Goal: Transaction & Acquisition: Obtain resource

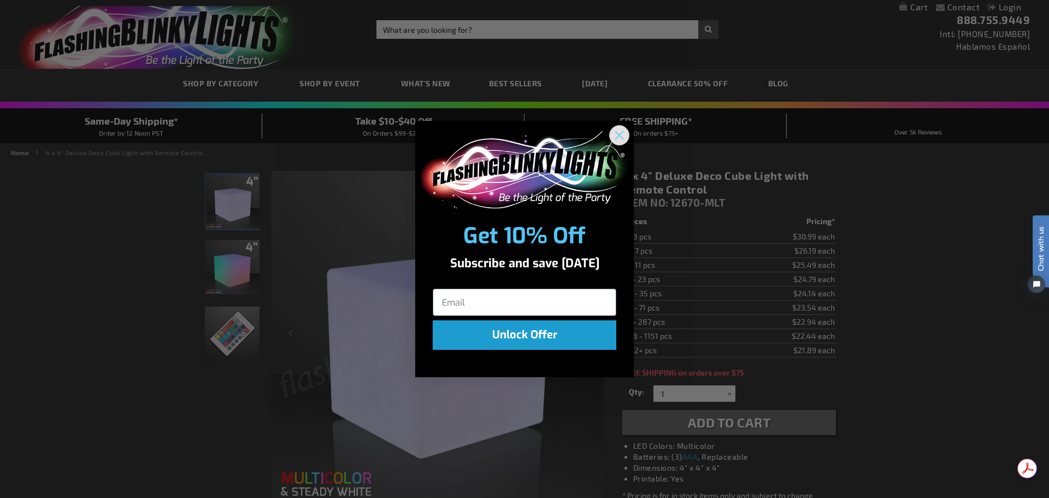
click at [625, 133] on circle "Close dialog" at bounding box center [620, 135] width 18 height 18
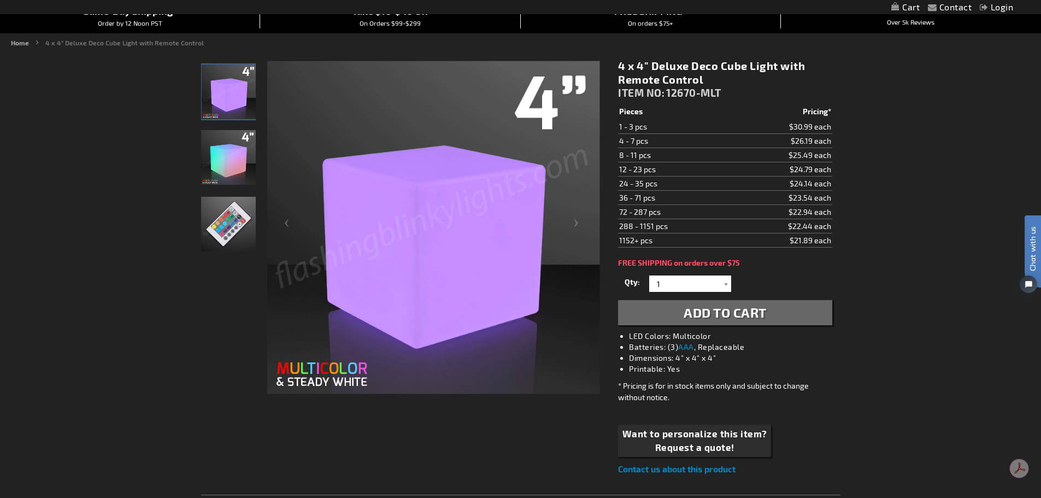
scroll to position [164, 0]
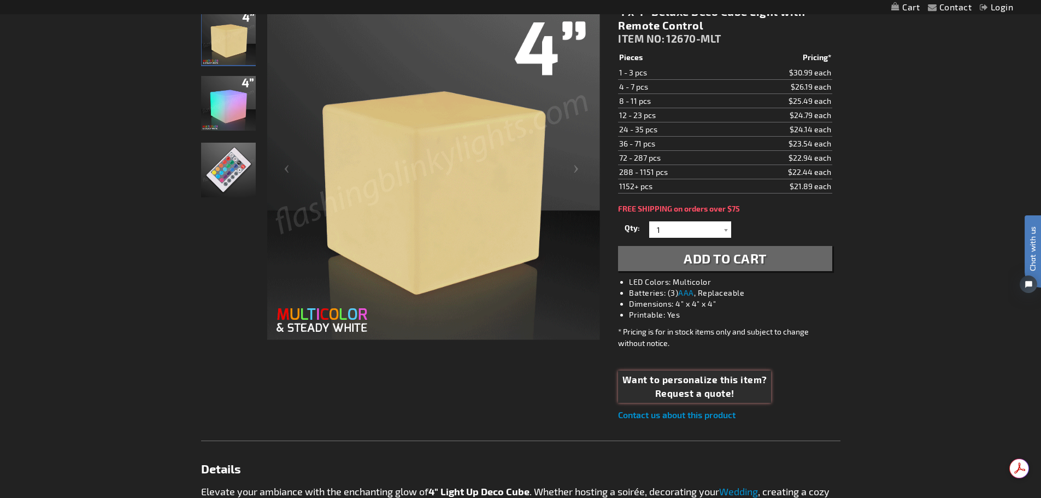
click at [690, 386] on span "Want to personalize this item?" at bounding box center [695, 380] width 145 height 14
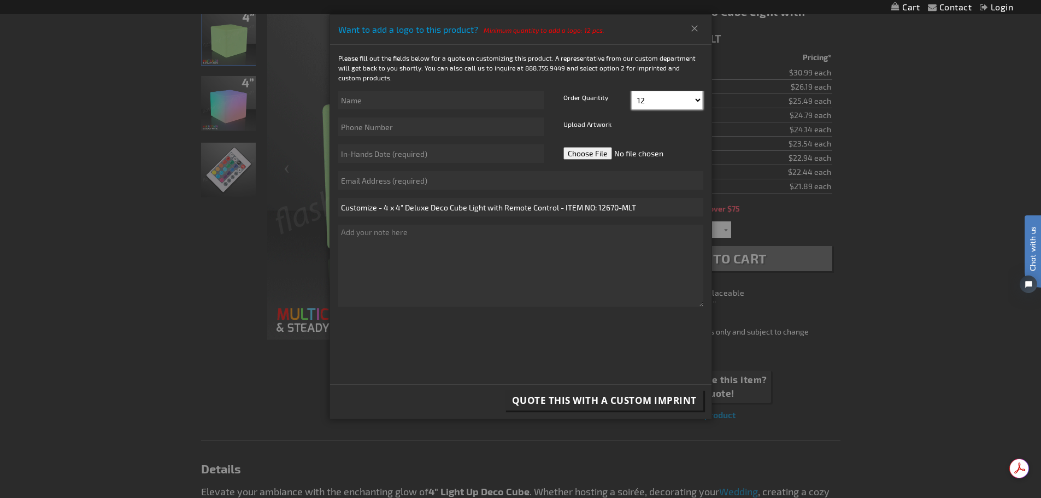
click at [697, 98] on select "12 16 20 24 28 32 36 40 44 48 52 56 60" at bounding box center [667, 100] width 71 height 19
click at [632, 91] on select "12 16 20 24 28 32 36 40 44 48 52 56 60" at bounding box center [667, 100] width 71 height 19
click at [378, 99] on input "text" at bounding box center [441, 100] width 206 height 19
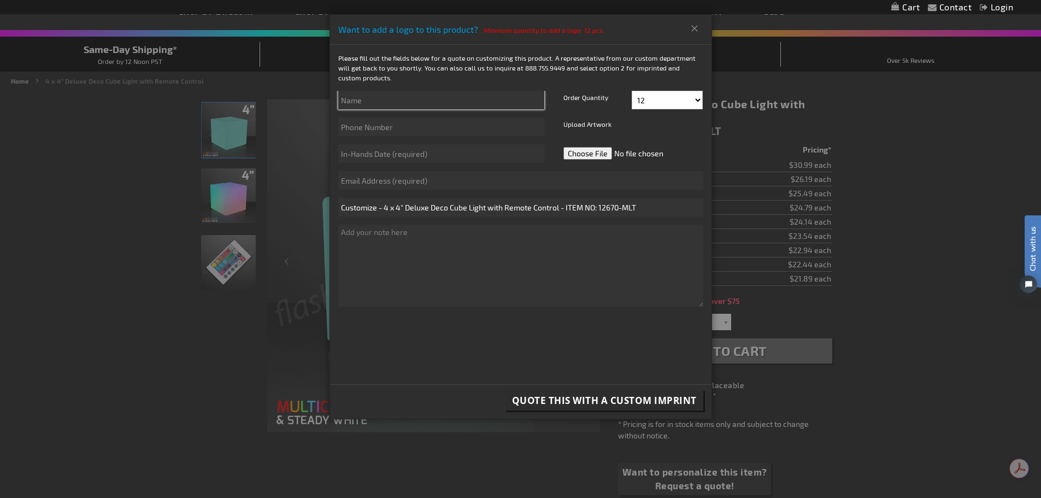
scroll to position [55, 0]
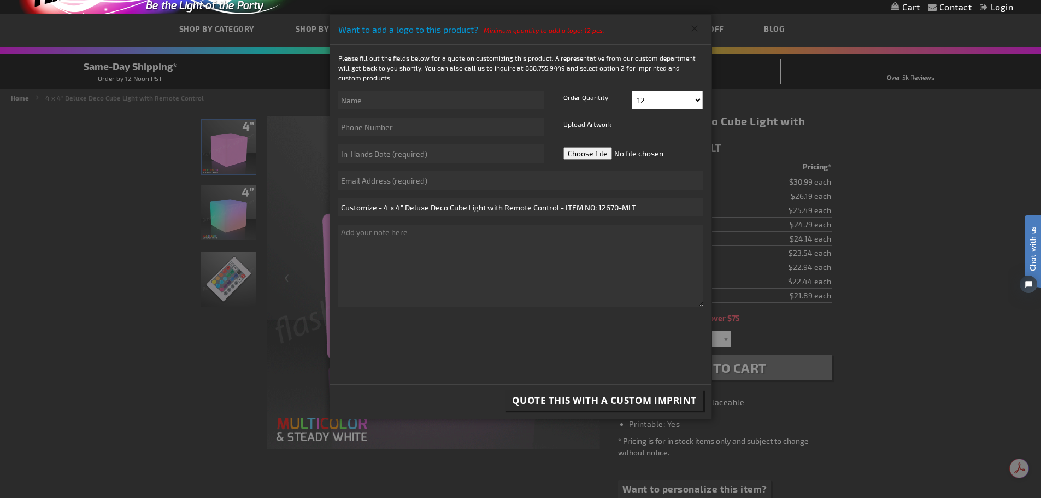
click at [692, 30] on button "Close" at bounding box center [695, 28] width 18 height 17
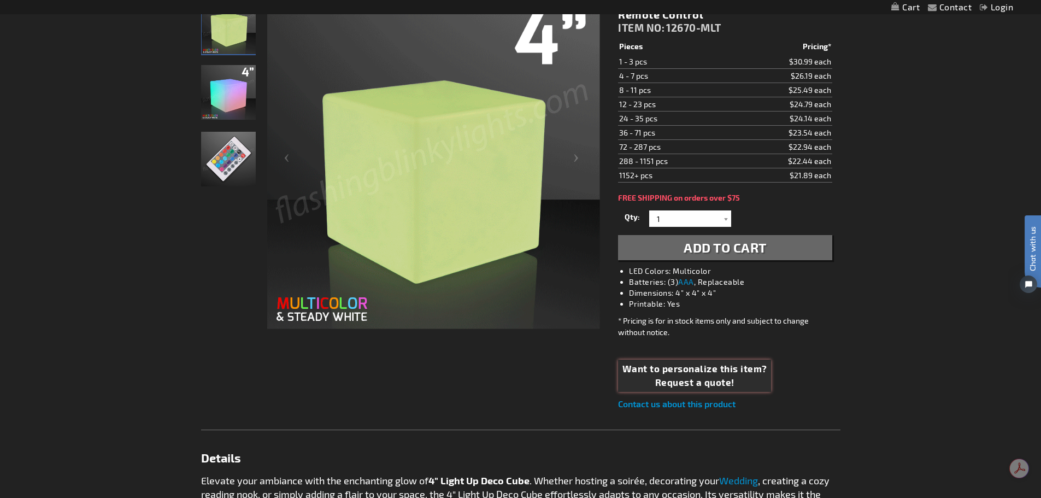
scroll to position [219, 0]
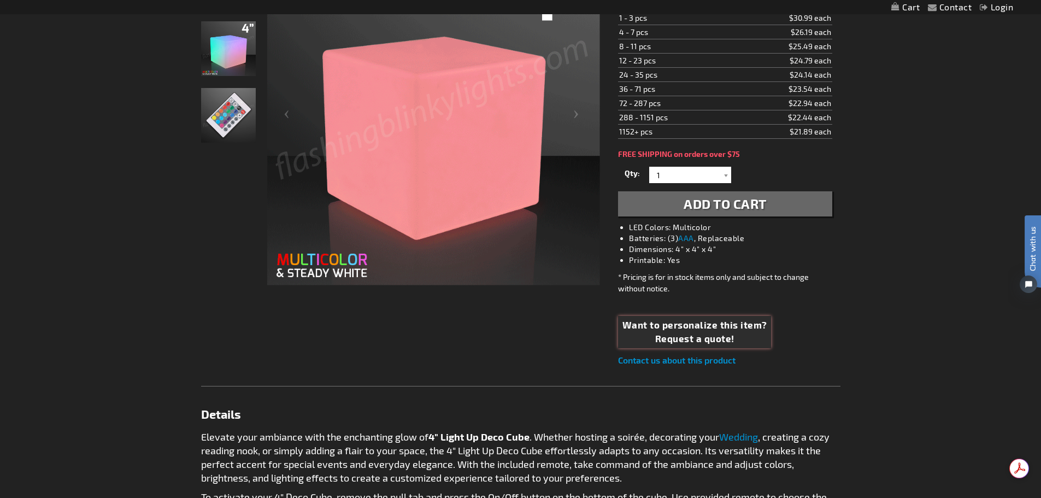
click at [687, 329] on span "Want to personalize this item?" at bounding box center [695, 325] width 145 height 14
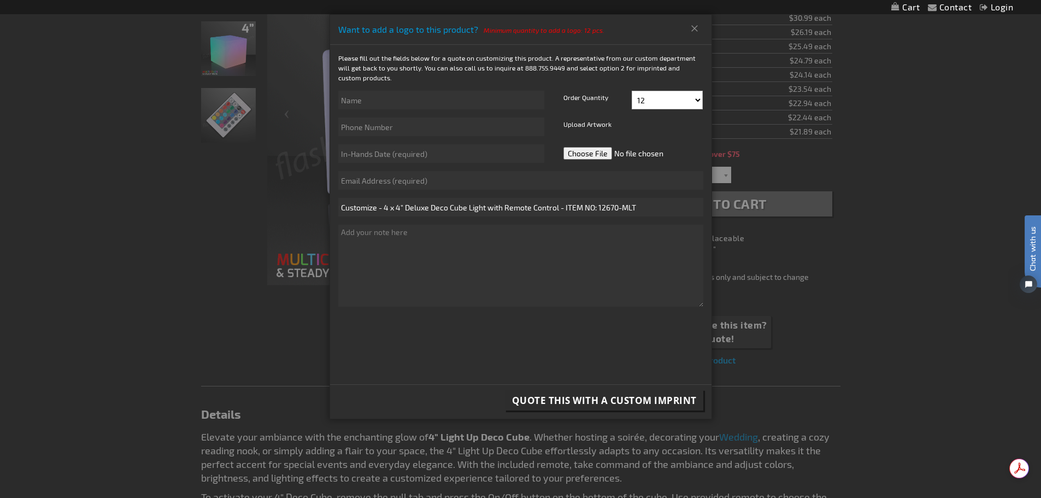
click at [590, 121] on label "Upload Artwork" at bounding box center [588, 127] width 54 height 19
click at [359, 100] on input "text" at bounding box center [441, 100] width 206 height 19
type input "[PERSON_NAME]"
type input "2693411123"
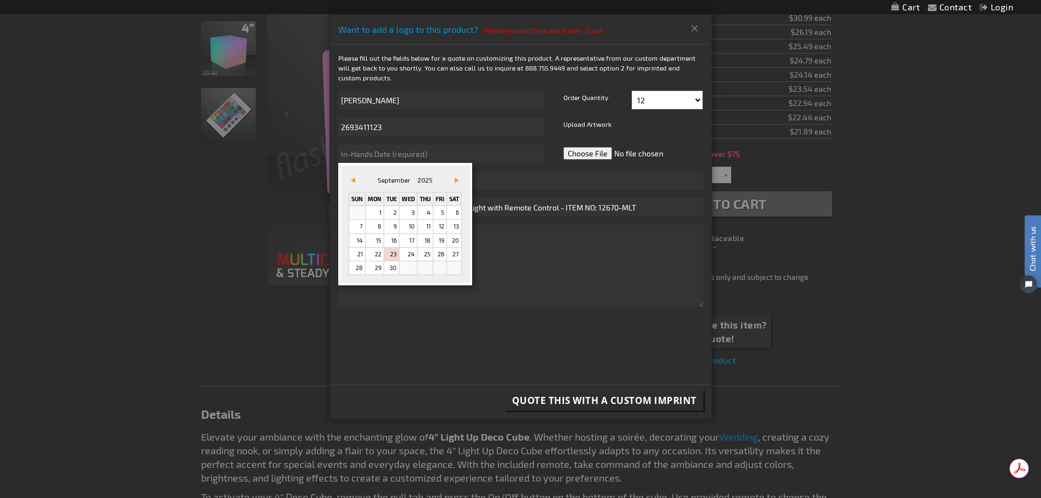
click at [458, 183] on link "Vor&#x3e;" at bounding box center [455, 180] width 12 height 12
click at [432, 226] on link "9" at bounding box center [425, 226] width 15 height 13
type input "[DATE]"
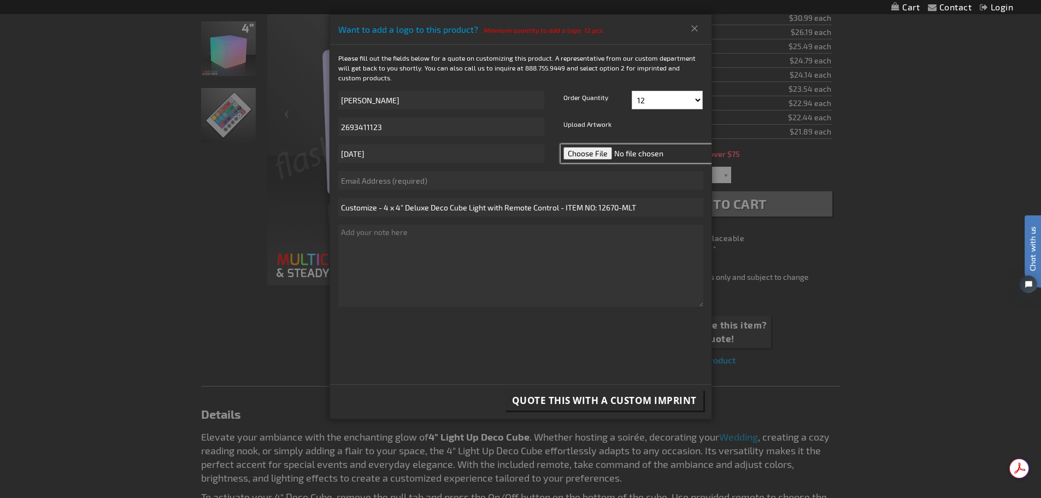
click at [588, 156] on input "file" at bounding box center [638, 153] width 154 height 19
type input "C:\fakepath\STRYKER_lg_blk.png"
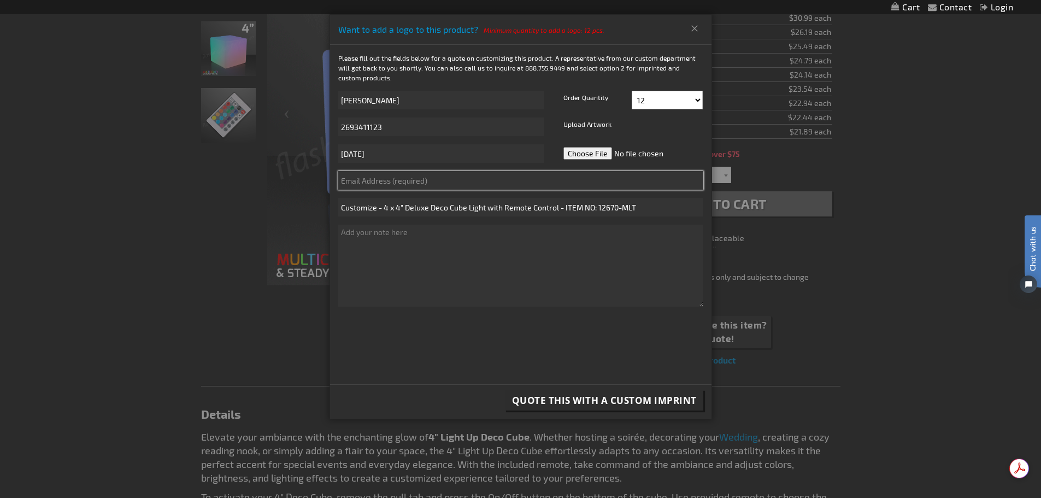
click at [380, 181] on input "text" at bounding box center [520, 180] width 365 height 19
type input "[PERSON_NAME][EMAIL_ADDRESS][PERSON_NAME][PERSON_NAME][DOMAIN_NAME]"
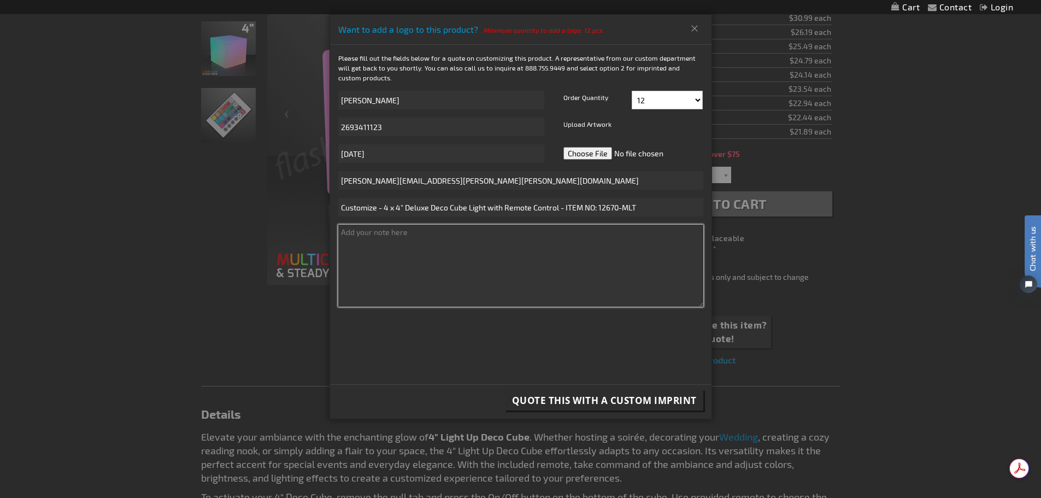
click at [376, 253] on textarea at bounding box center [520, 266] width 365 height 82
type textarea "I would like the logo on all four sides."
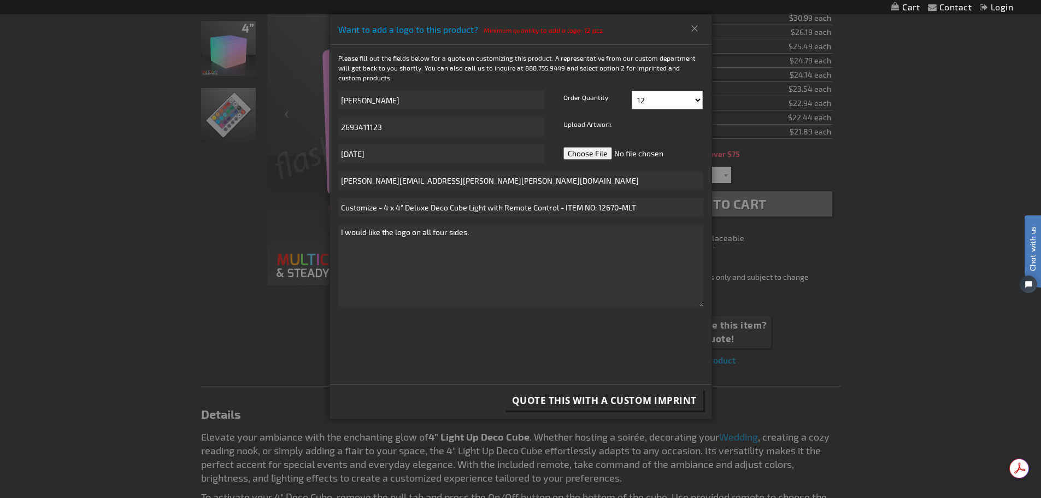
click at [615, 401] on span "Quote this with a Custom Imprint" at bounding box center [604, 400] width 185 height 13
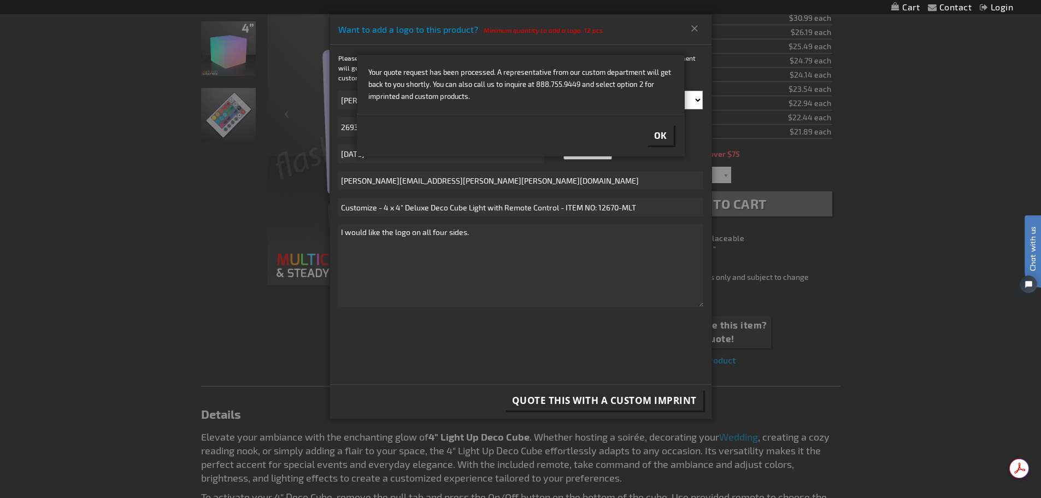
click at [658, 134] on span "Ok" at bounding box center [660, 135] width 13 height 11
